Goal: Task Accomplishment & Management: Use online tool/utility

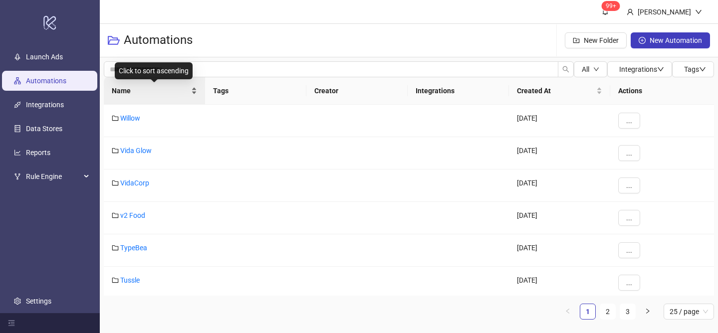
click at [194, 87] on div "Name" at bounding box center [154, 90] width 85 height 11
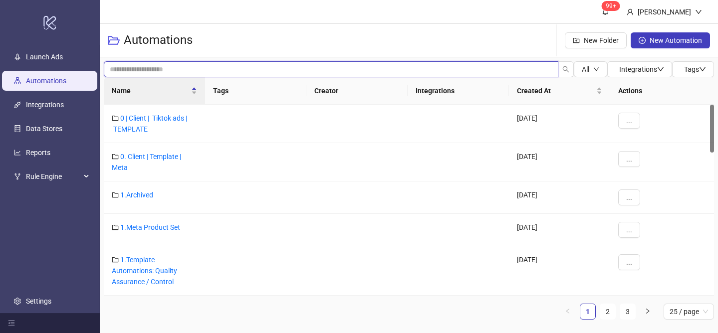
click at [262, 71] on input "search" at bounding box center [331, 69] width 455 height 16
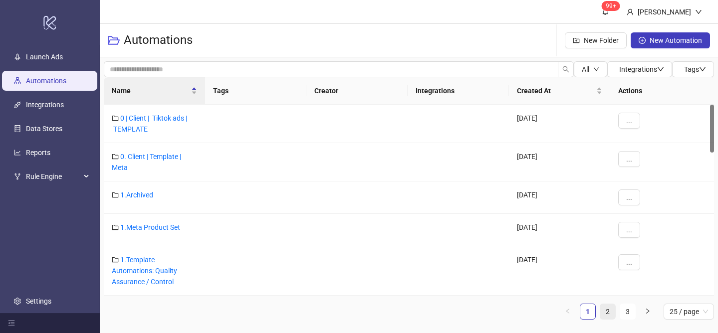
click at [605, 314] on link "2" at bounding box center [607, 311] width 15 height 15
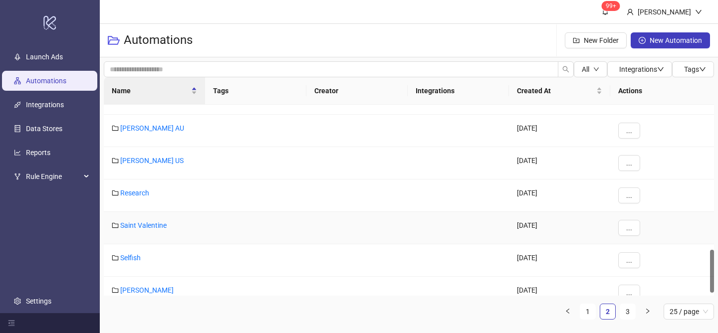
scroll to position [655, 0]
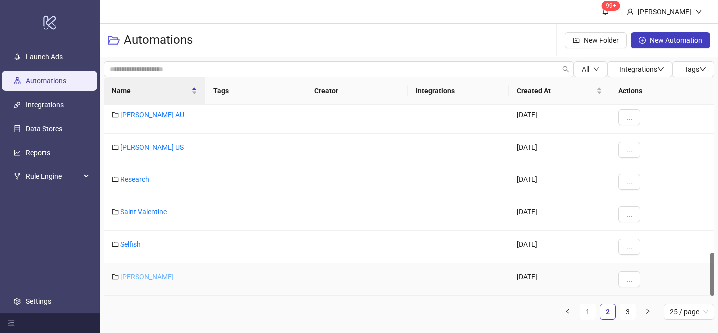
click at [139, 277] on link "[PERSON_NAME]" at bounding box center [146, 277] width 53 height 8
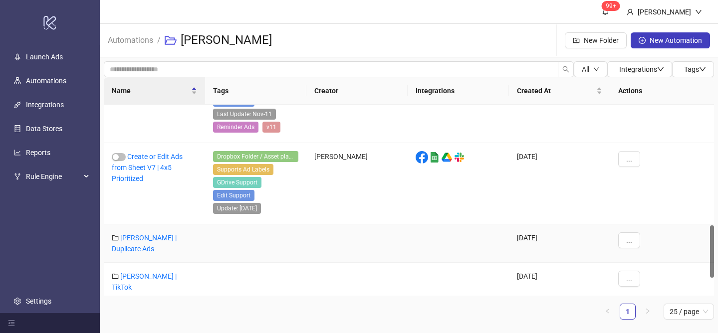
scroll to position [504, 0]
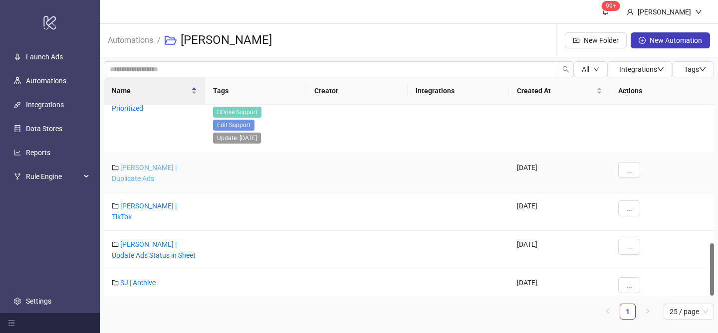
click at [166, 166] on link "[PERSON_NAME] | Duplicate Ads" at bounding box center [144, 173] width 65 height 19
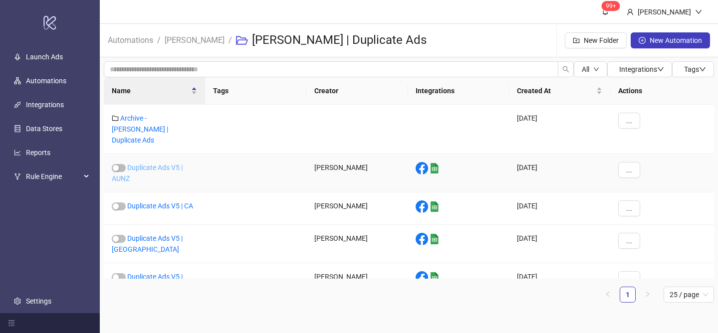
click at [162, 164] on link "Duplicate Ads V5 | AUNZ" at bounding box center [147, 173] width 71 height 19
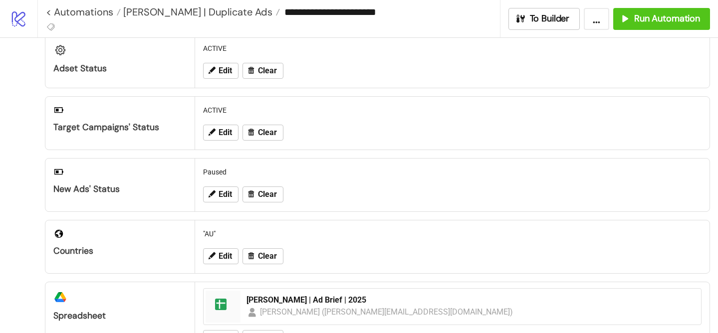
scroll to position [84, 0]
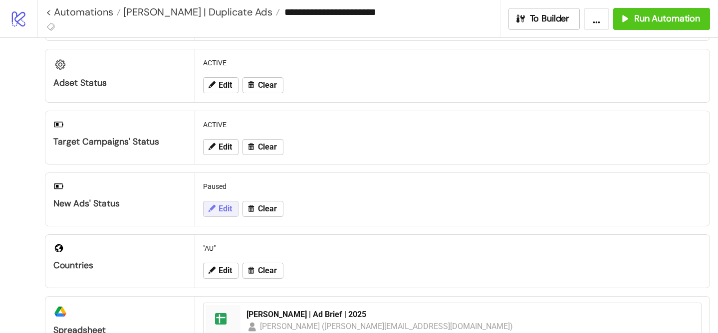
click at [219, 209] on span "Edit" at bounding box center [225, 209] width 13 height 9
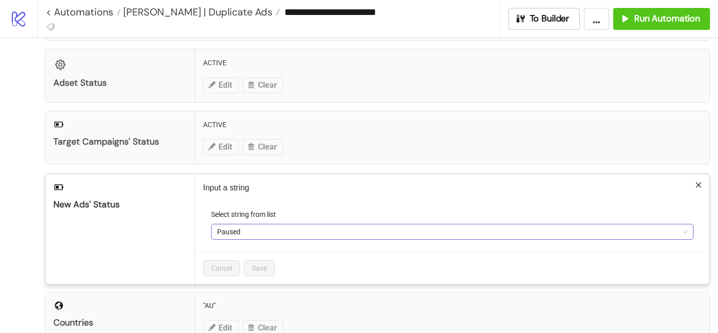
click at [263, 234] on span "Paused" at bounding box center [452, 232] width 471 height 15
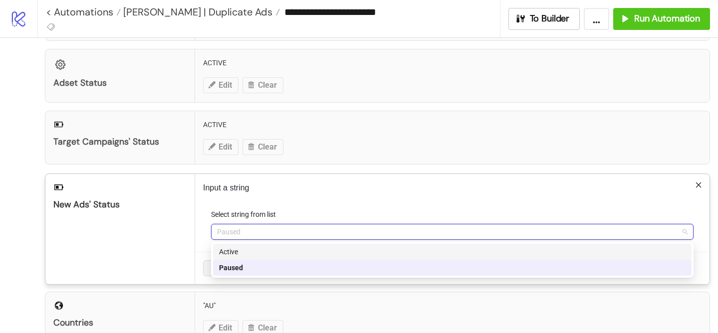
click at [263, 254] on div "Active" at bounding box center [452, 252] width 467 height 11
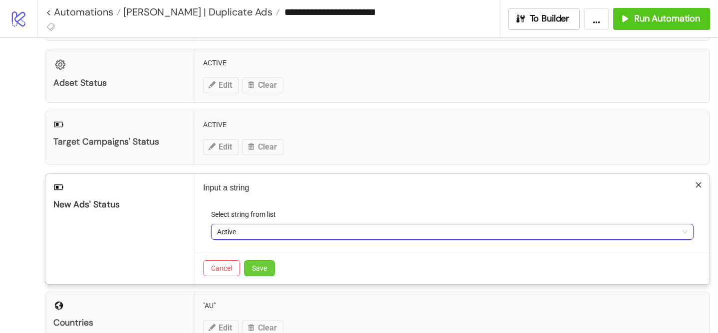
click at [264, 268] on span "Save" at bounding box center [259, 269] width 15 height 8
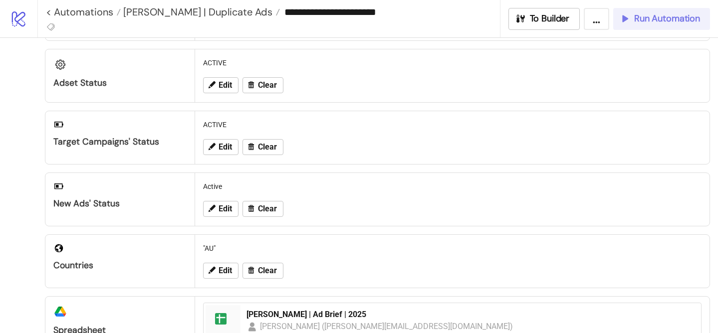
click at [664, 16] on span "Run Automation" at bounding box center [667, 18] width 66 height 11
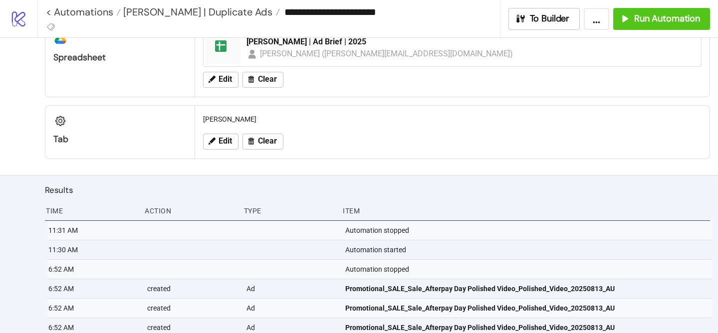
scroll to position [388, 0]
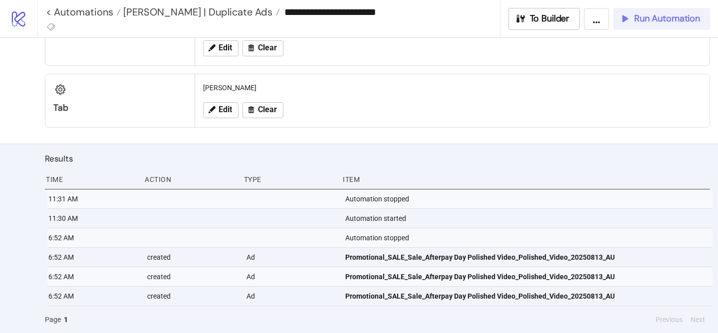
click at [661, 18] on span "Run Automation" at bounding box center [667, 18] width 66 height 11
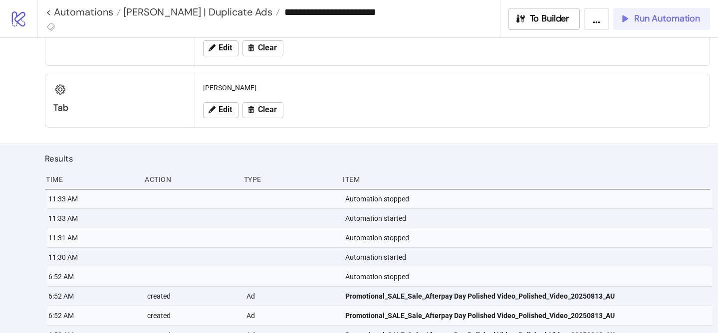
click at [643, 21] on span "Run Automation" at bounding box center [667, 18] width 66 height 11
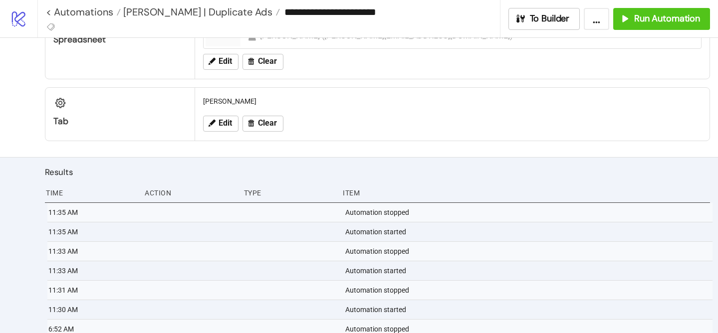
scroll to position [397, 0]
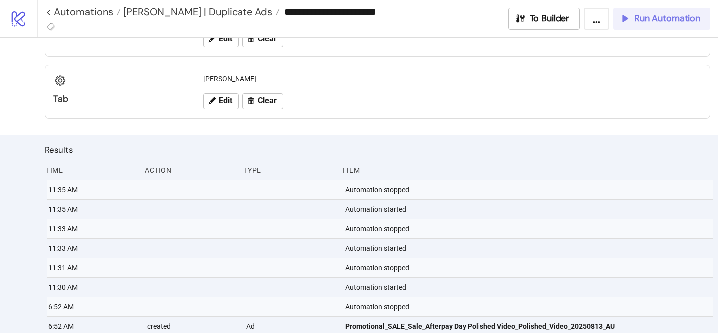
click at [632, 20] on div "Run Automation" at bounding box center [659, 18] width 81 height 11
